Goal: Task Accomplishment & Management: Manage account settings

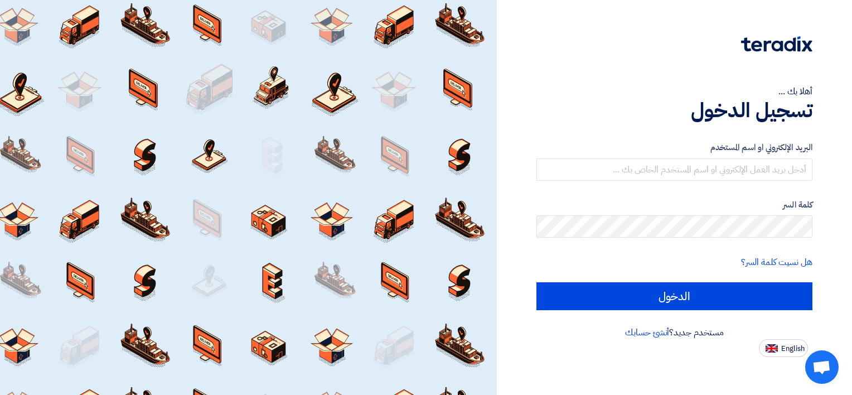
click at [794, 347] on span "English" at bounding box center [792, 348] width 23 height 8
type input "Sign in"
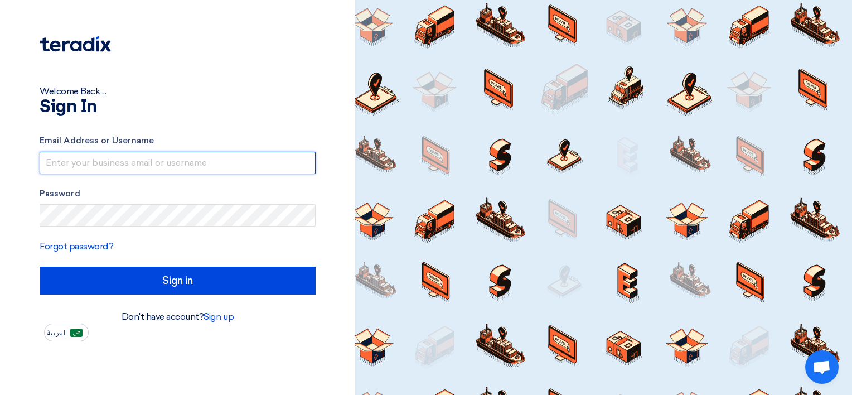
click at [85, 167] on input "text" at bounding box center [178, 163] width 276 height 22
paste input "[EMAIL_ADDRESS][DOMAIN_NAME]"
type input "[EMAIL_ADDRESS][DOMAIN_NAME]"
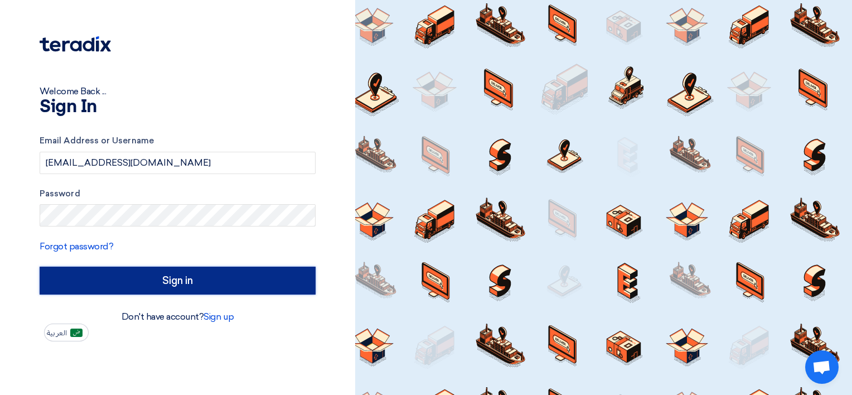
click at [111, 282] on input "Sign in" at bounding box center [178, 280] width 276 height 28
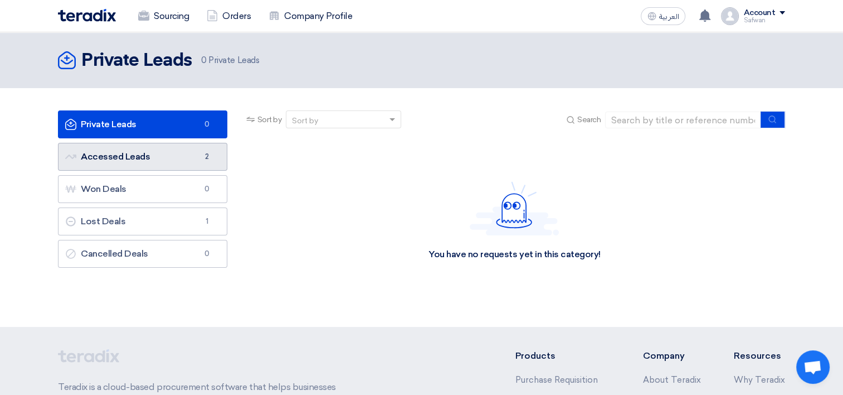
click at [153, 162] on link "Accessed Leads Accessed Leads 2" at bounding box center [142, 157] width 169 height 28
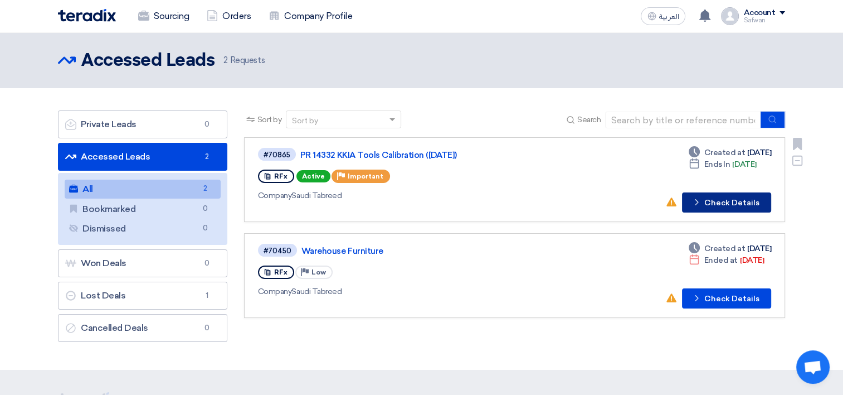
click at [706, 205] on button "Check details Check Details" at bounding box center [726, 202] width 89 height 20
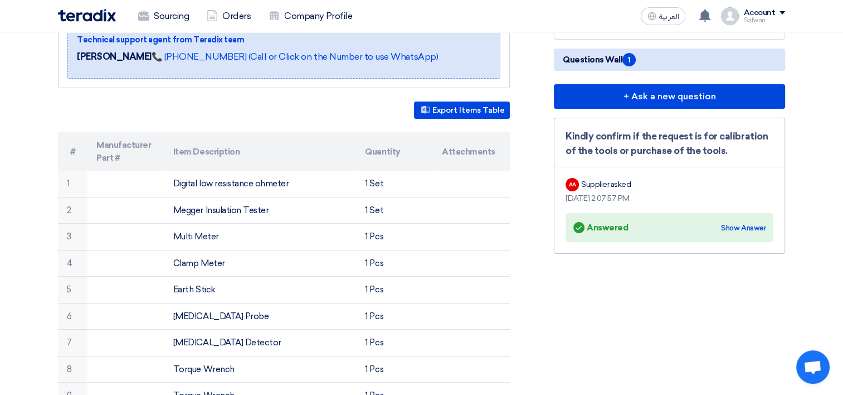
scroll to position [223, 0]
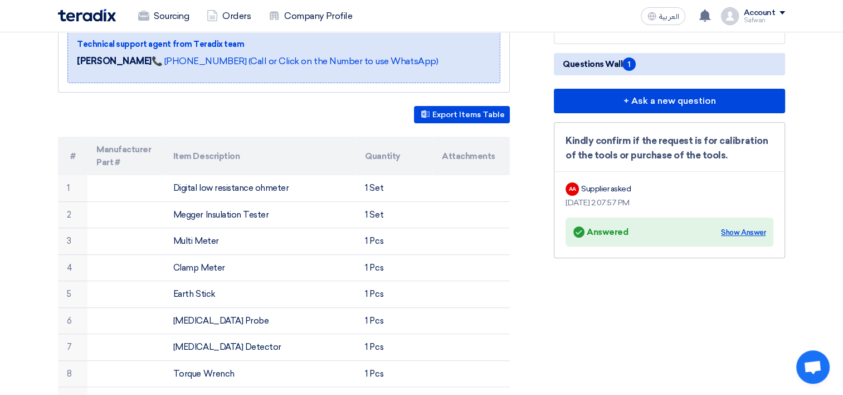
click at [742, 238] on div "Show Answer" at bounding box center [743, 232] width 45 height 11
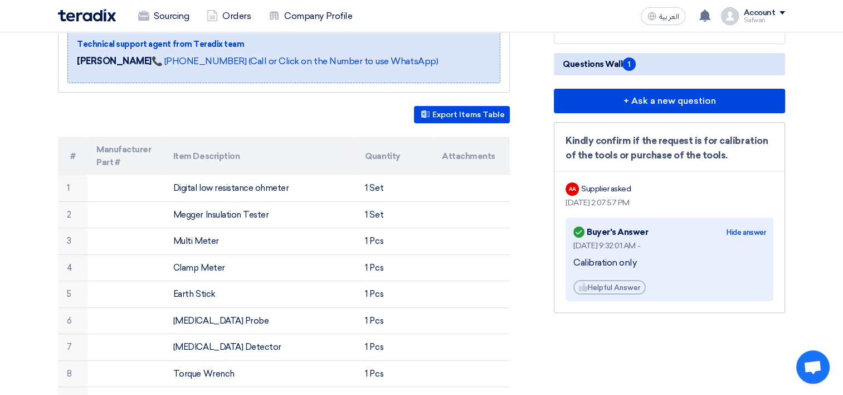
click at [593, 195] on div "Supplier asked" at bounding box center [606, 189] width 50 height 12
click at [609, 220] on div "Kindly confirm if the request is for calibration of the tools or purchase of th…" at bounding box center [669, 217] width 231 height 191
drag, startPoint x: 609, startPoint y: 220, endPoint x: 663, endPoint y: 221, distance: 54.1
click at [663, 220] on div "Kindly confirm if the request is for calibration of the tools or purchase of th…" at bounding box center [669, 217] width 231 height 191
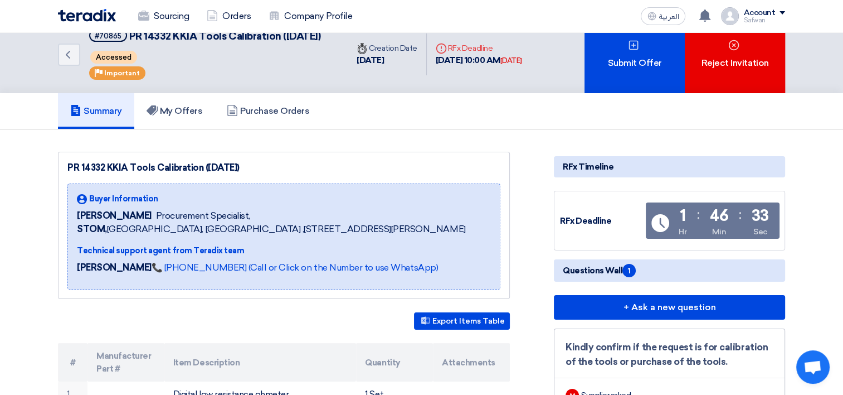
scroll to position [0, 0]
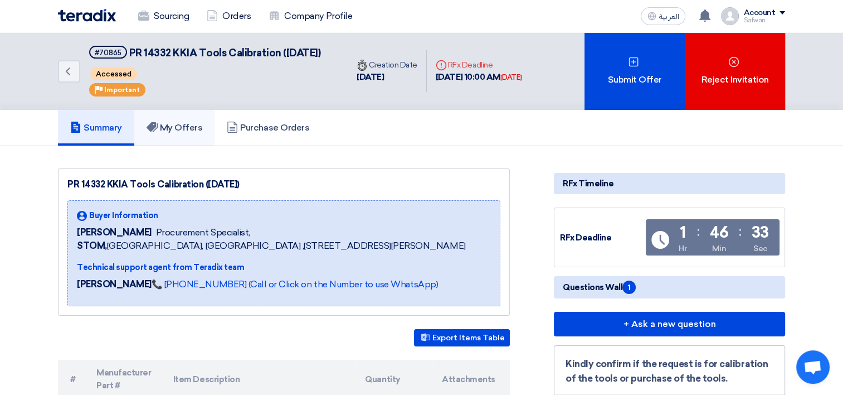
click at [163, 133] on h5 "My Offers" at bounding box center [175, 127] width 56 height 11
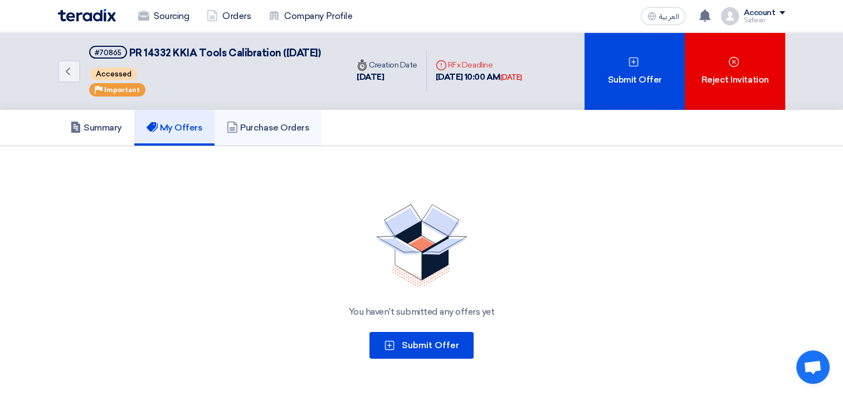
click at [309, 133] on h5 "Purchase Orders" at bounding box center [268, 127] width 82 height 11
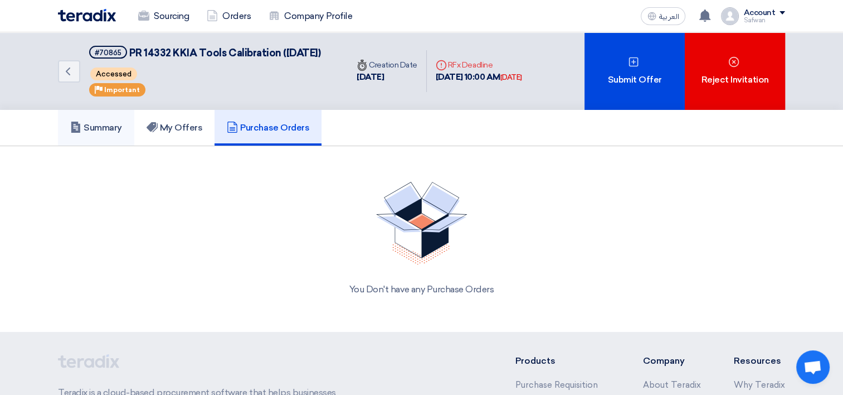
click at [97, 133] on h5 "Summary" at bounding box center [96, 127] width 52 height 11
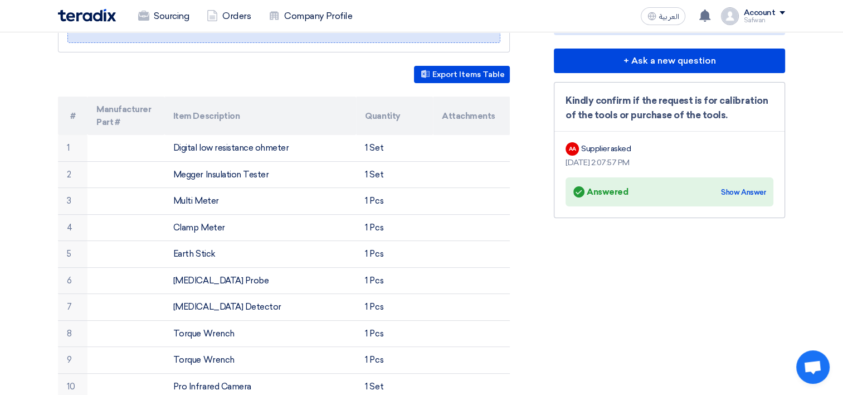
scroll to position [279, 0]
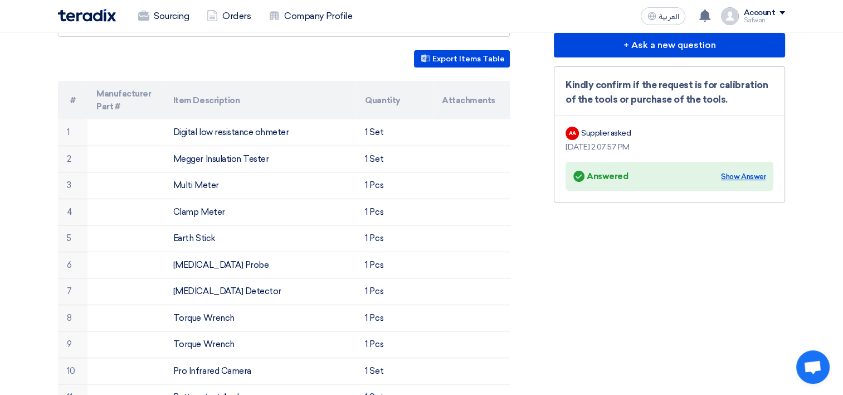
click at [739, 182] on div "Show Answer" at bounding box center [743, 176] width 45 height 11
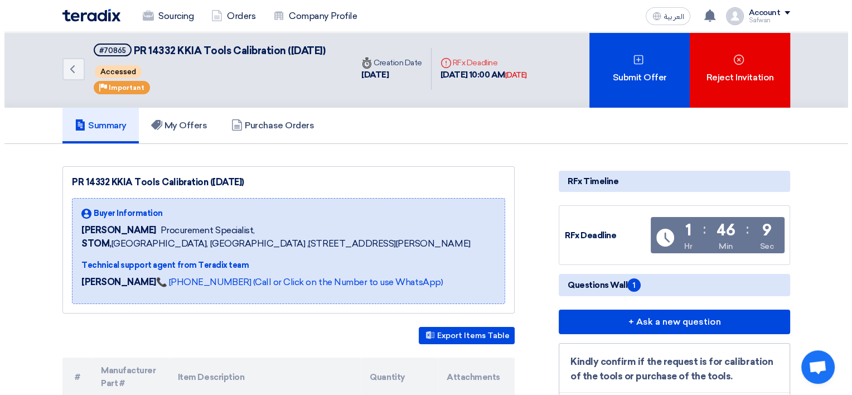
scroll to position [0, 0]
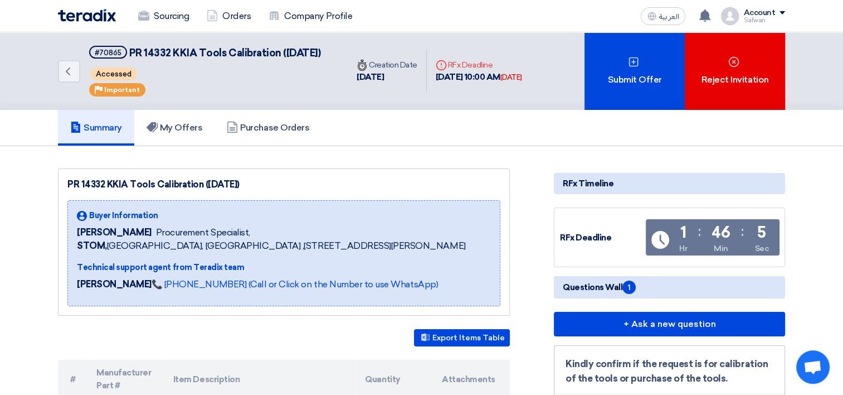
click at [748, 15] on div "Account" at bounding box center [760, 12] width 32 height 9
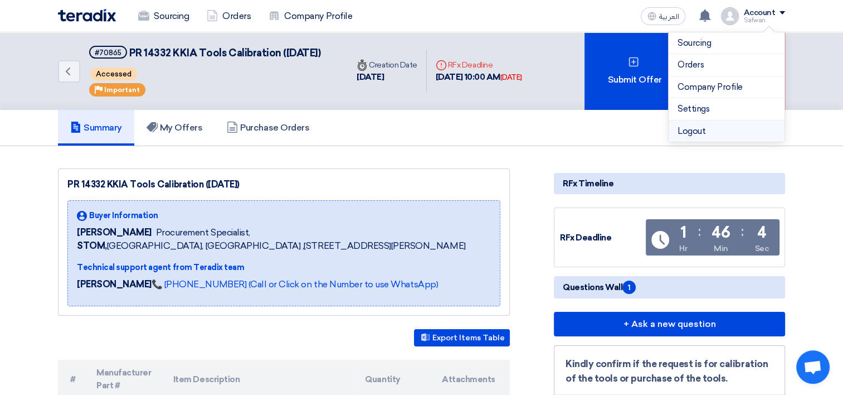
click at [706, 128] on li "Logout" at bounding box center [727, 131] width 116 height 22
